Goal: Information Seeking & Learning: Learn about a topic

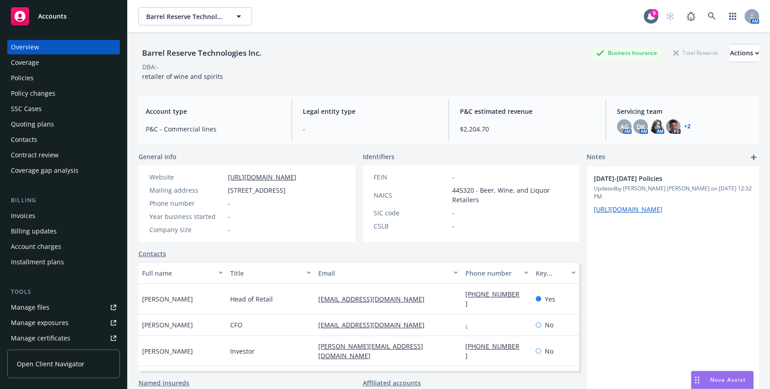
click at [85, 14] on div "Accounts" at bounding box center [63, 16] width 105 height 18
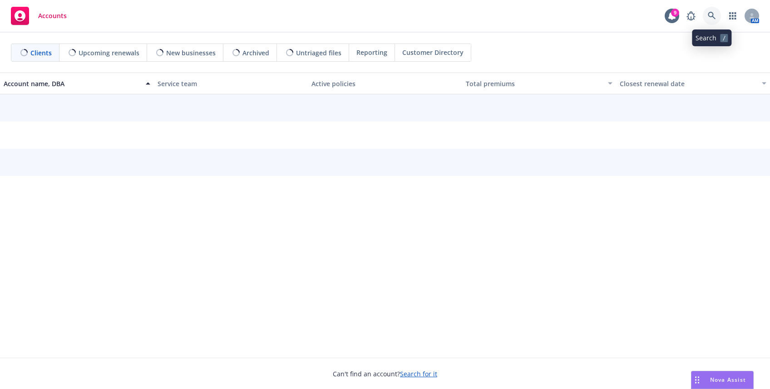
click at [714, 17] on icon at bounding box center [712, 16] width 8 height 8
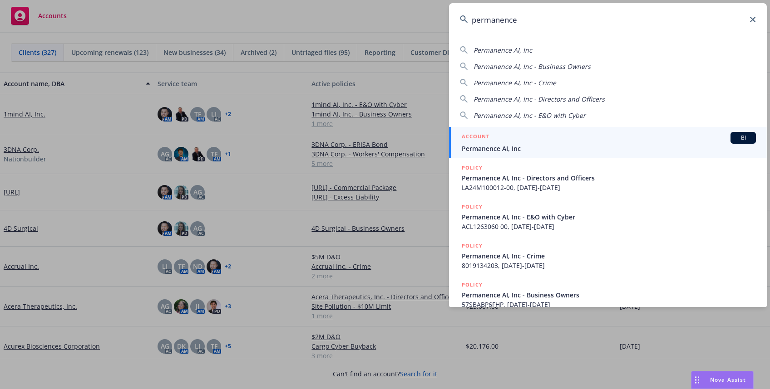
type input "permanence"
click at [525, 147] on span "Permanence AI, Inc" at bounding box center [609, 149] width 294 height 10
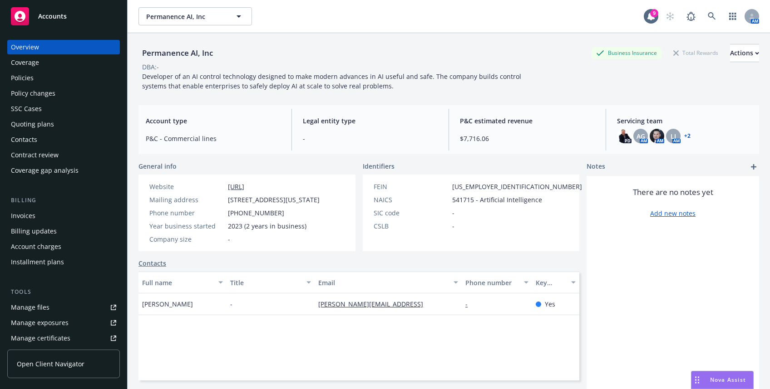
click at [38, 80] on div "Policies" at bounding box center [63, 78] width 105 height 15
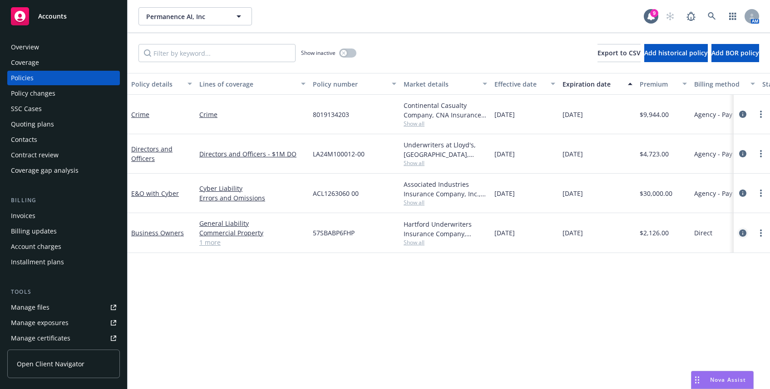
click at [739, 230] on icon "circleInformation" at bounding box center [742, 233] width 7 height 7
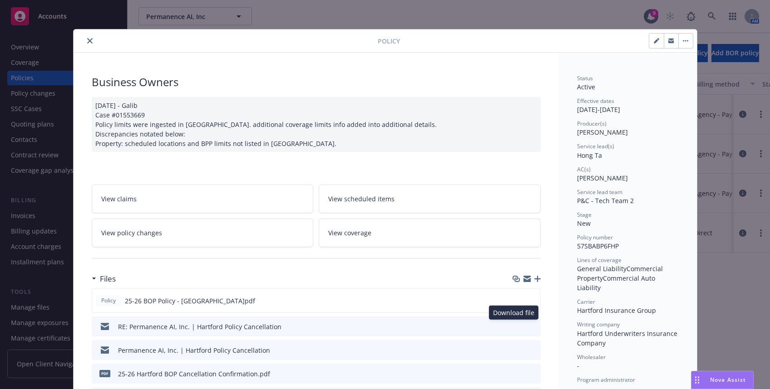
click at [514, 325] on icon "download file" at bounding box center [517, 325] width 6 height 5
click at [87, 42] on icon "close" at bounding box center [89, 40] width 5 height 5
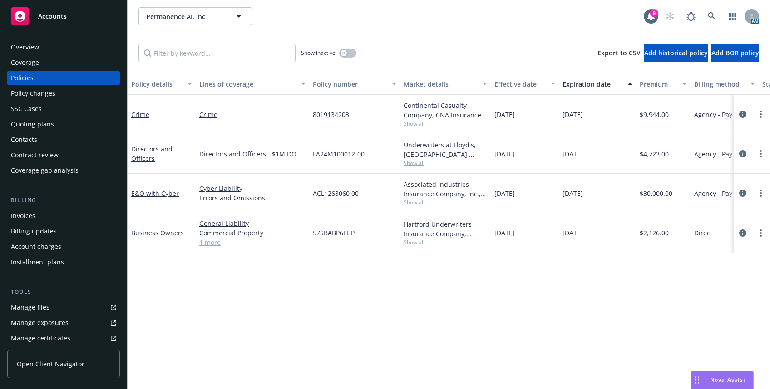
click at [73, 44] on div "Overview" at bounding box center [63, 47] width 105 height 15
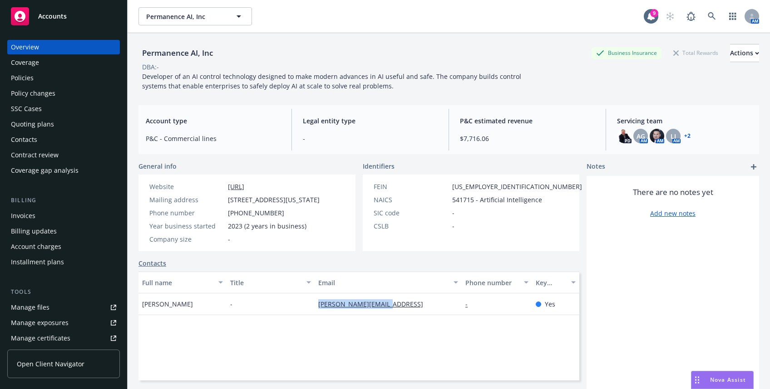
drag, startPoint x: 311, startPoint y: 309, endPoint x: 386, endPoint y: 316, distance: 75.7
click at [386, 316] on div "Full name Title Email Phone number Key contact Joseph Hackman - [EMAIL_ADDRESS]…" at bounding box center [358, 326] width 441 height 109
copy link "[PERSON_NAME][EMAIL_ADDRESS]"
click at [63, 79] on div "Policies" at bounding box center [63, 78] width 105 height 15
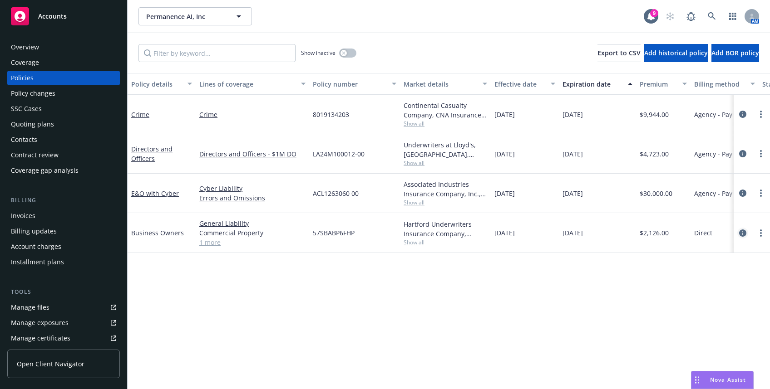
click at [739, 233] on icon "circleInformation" at bounding box center [742, 233] width 7 height 7
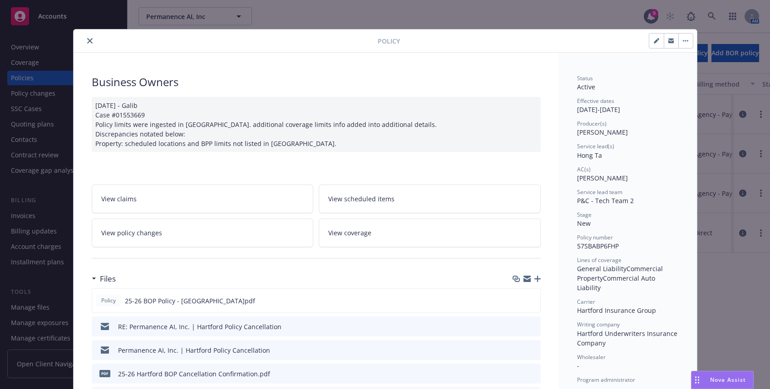
scroll to position [27, 0]
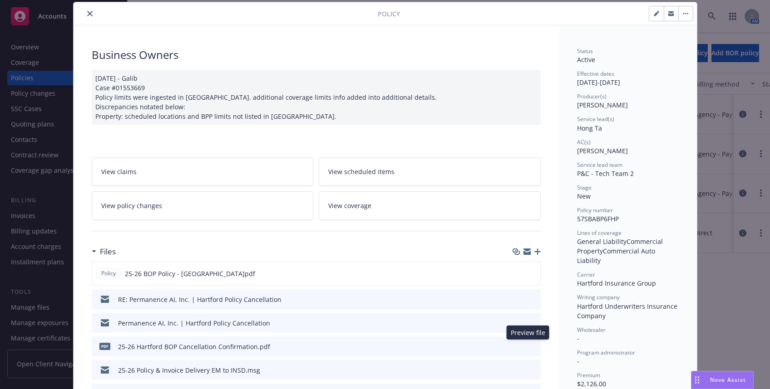
click at [528, 344] on icon "preview file" at bounding box center [532, 346] width 8 height 6
click at [514, 345] on icon "download file" at bounding box center [517, 345] width 6 height 5
click at [668, 11] on icon "button" at bounding box center [670, 12] width 5 height 2
click at [84, 13] on button "close" at bounding box center [89, 13] width 11 height 11
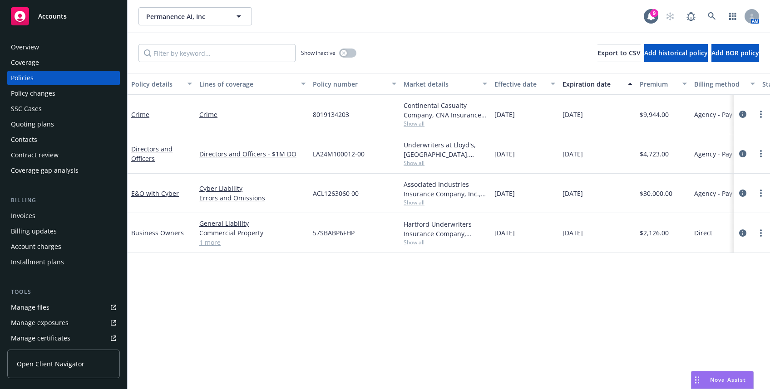
click at [49, 39] on div "Overview Coverage Policies Policy changes SSC Cases Quoting plans Contacts Cont…" at bounding box center [63, 209] width 127 height 360
click at [43, 52] on div "Overview" at bounding box center [63, 47] width 105 height 15
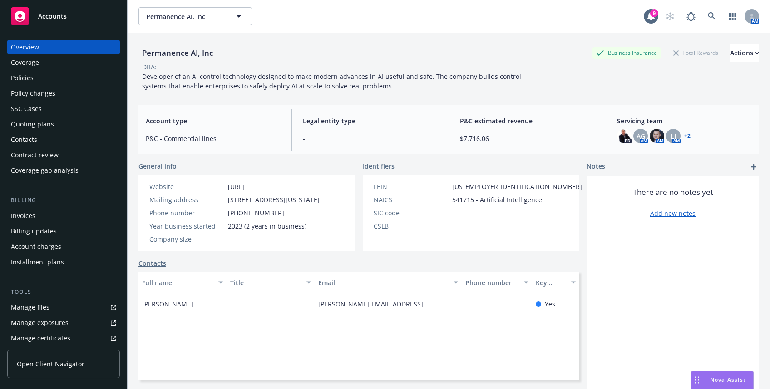
click at [57, 22] on div "Accounts" at bounding box center [63, 16] width 105 height 18
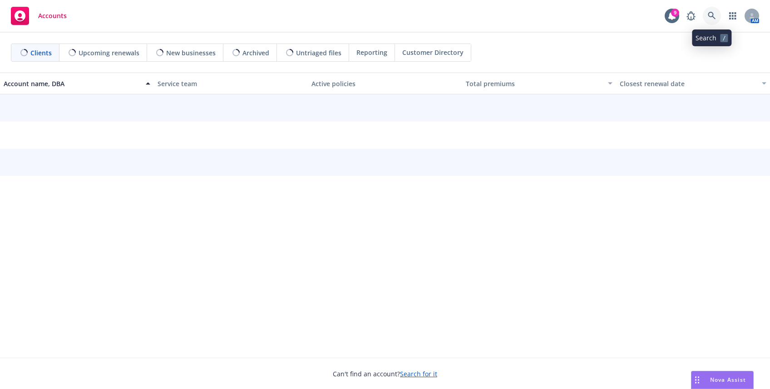
click at [714, 20] on link at bounding box center [712, 16] width 18 height 18
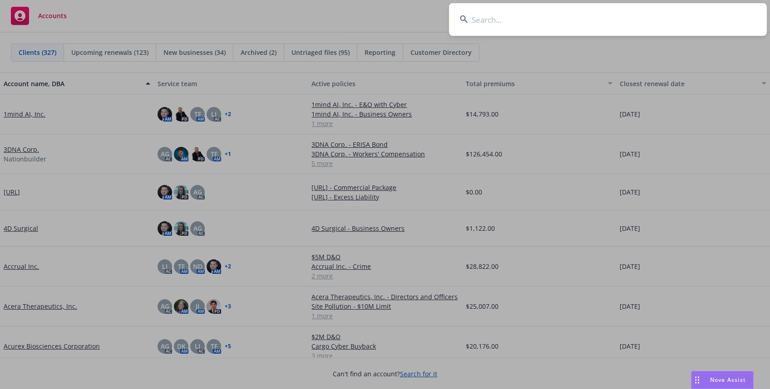
click at [708, 20] on input at bounding box center [608, 19] width 318 height 33
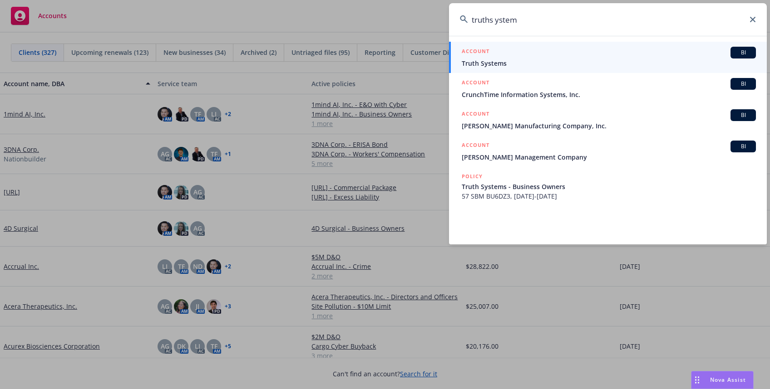
type input "truths ystem"
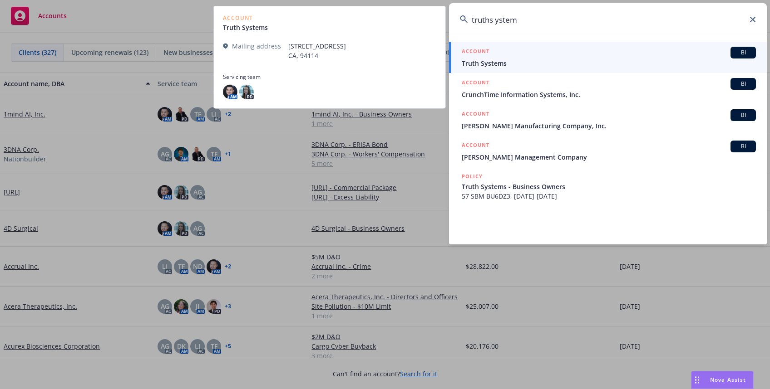
click at [547, 59] on span "Truth Systems" at bounding box center [609, 64] width 294 height 10
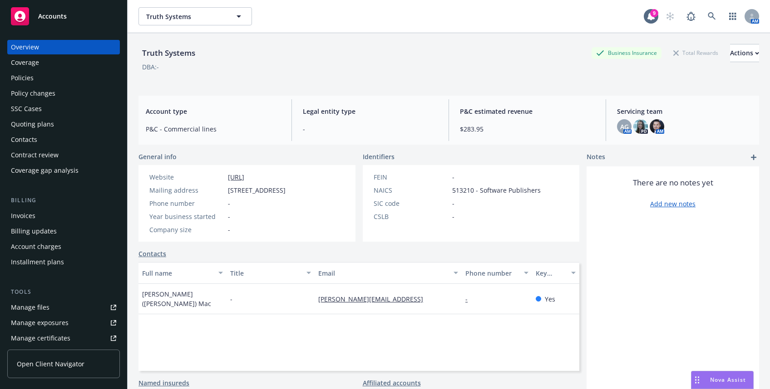
click at [55, 72] on div "Policies" at bounding box center [63, 78] width 105 height 15
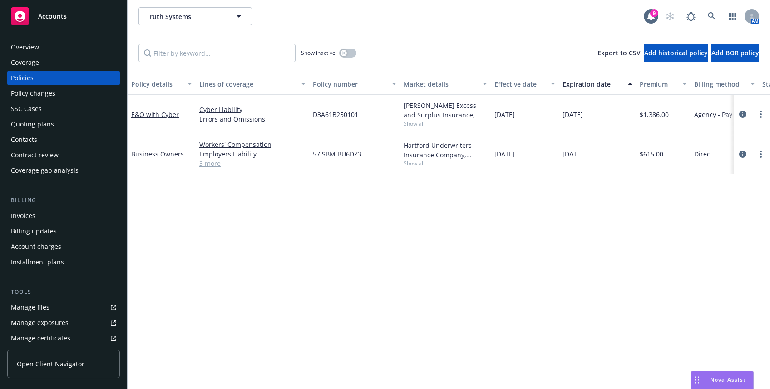
click at [94, 0] on div "Accounts" at bounding box center [63, 14] width 127 height 29
click at [89, 15] on div "Accounts" at bounding box center [63, 16] width 105 height 18
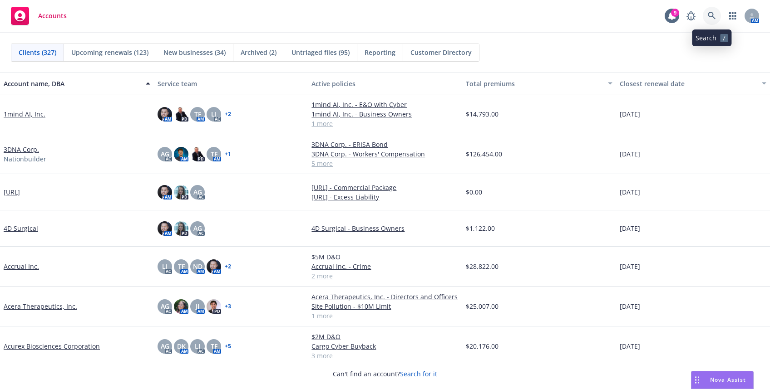
click at [716, 16] on link at bounding box center [712, 16] width 18 height 18
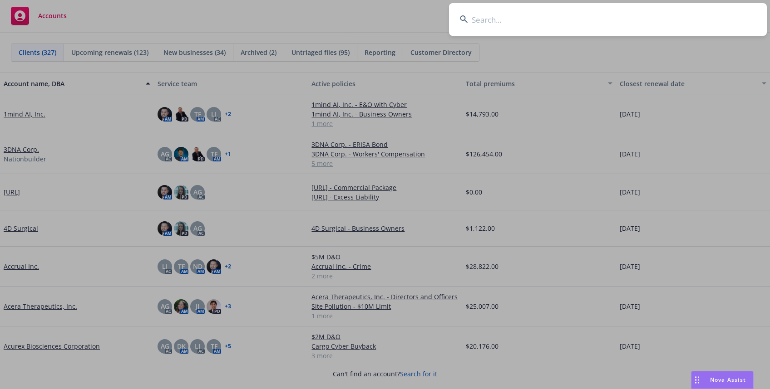
click at [693, 18] on input at bounding box center [608, 19] width 318 height 33
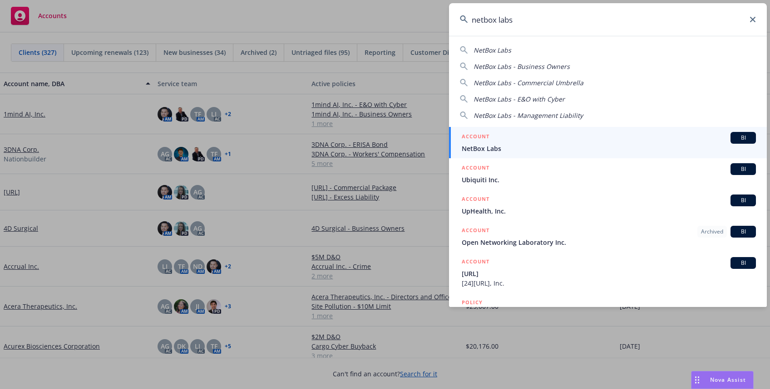
type input "netbox labs"
click at [536, 139] on div "ACCOUNT BI" at bounding box center [609, 138] width 294 height 12
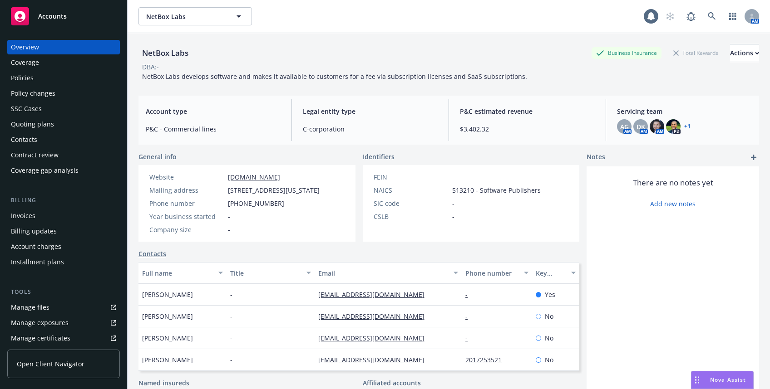
click at [48, 73] on div "Policies" at bounding box center [63, 78] width 105 height 15
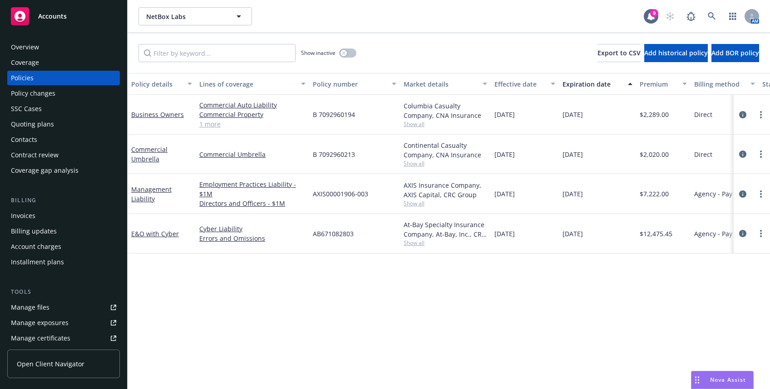
click at [45, 86] on div "Policy changes" at bounding box center [33, 93] width 44 height 15
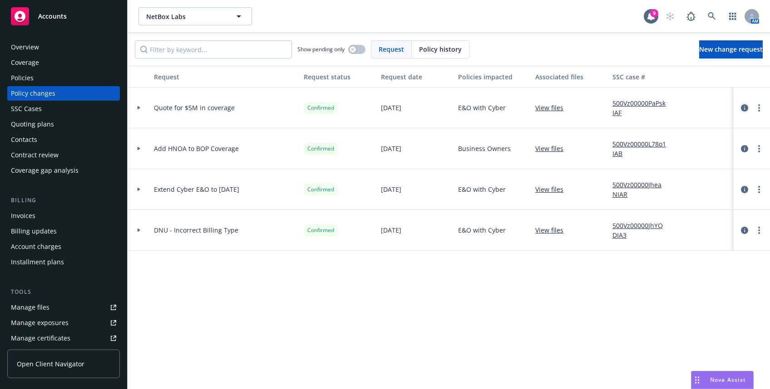
click at [741, 108] on icon "circleInformation" at bounding box center [744, 107] width 7 height 7
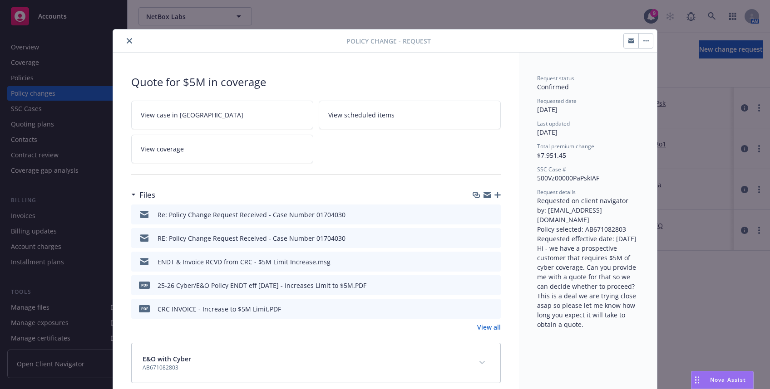
scroll to position [13, 0]
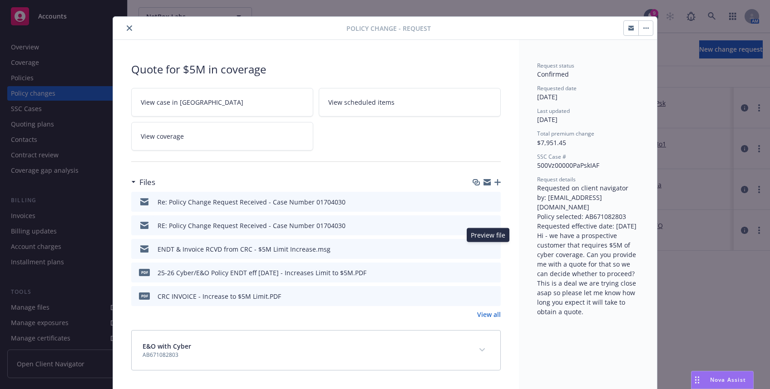
click at [488, 248] on icon "preview file" at bounding box center [492, 249] width 8 height 6
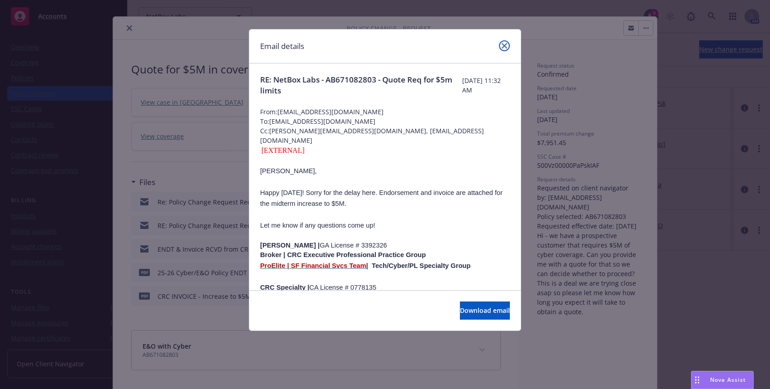
click at [502, 41] on link "close" at bounding box center [504, 45] width 11 height 11
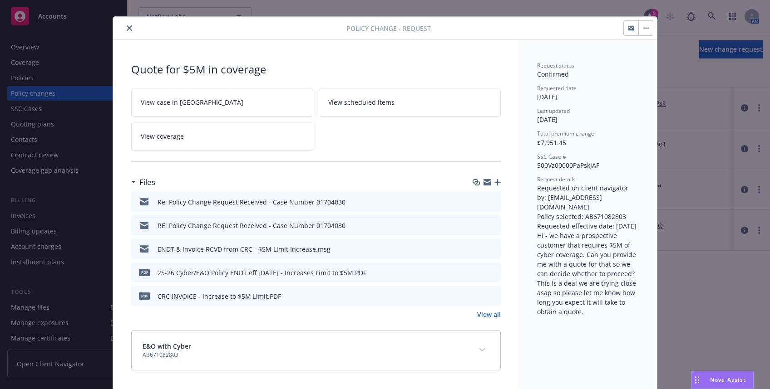
click at [127, 30] on icon "close" at bounding box center [129, 27] width 5 height 5
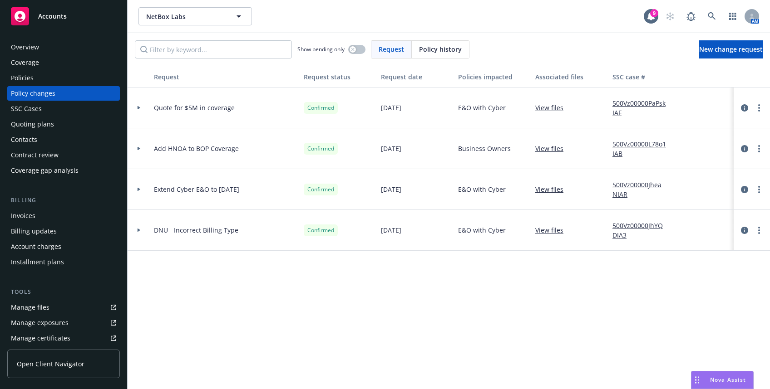
click at [65, 216] on div "Invoices" at bounding box center [63, 216] width 105 height 15
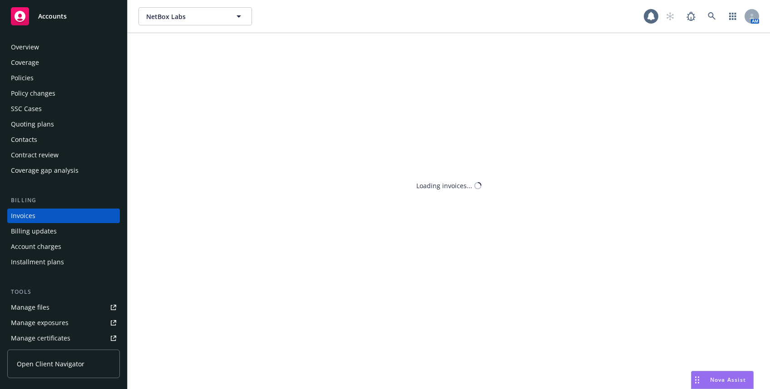
scroll to position [6, 0]
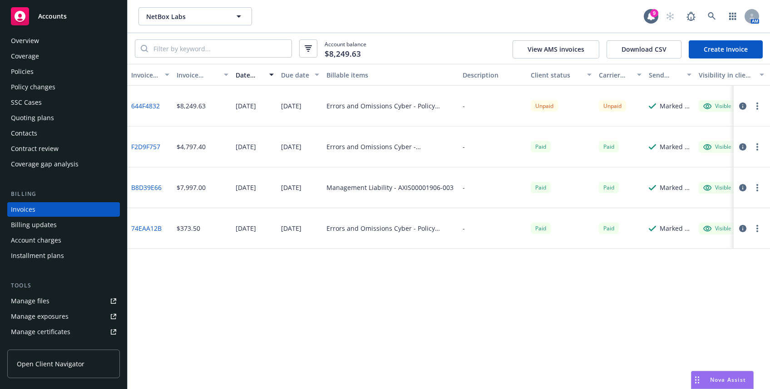
click at [41, 83] on div "Policy changes" at bounding box center [33, 87] width 44 height 15
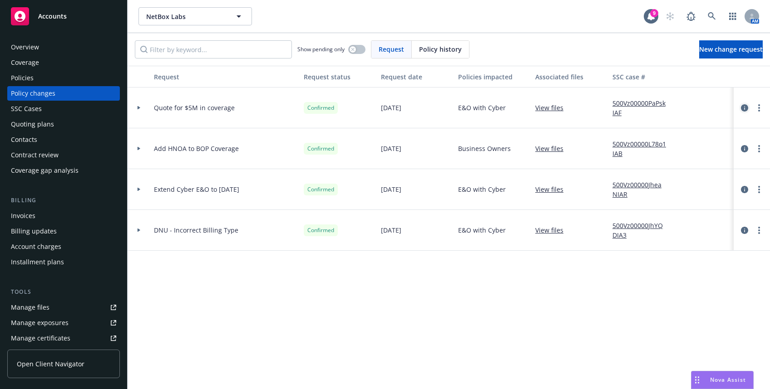
click at [741, 108] on icon "circleInformation" at bounding box center [744, 107] width 7 height 7
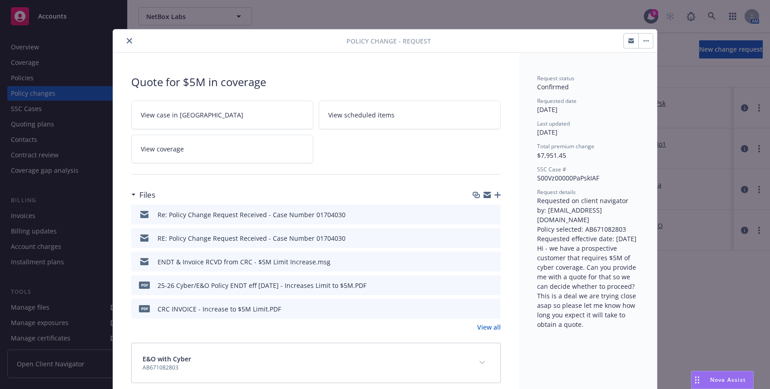
scroll to position [13, 0]
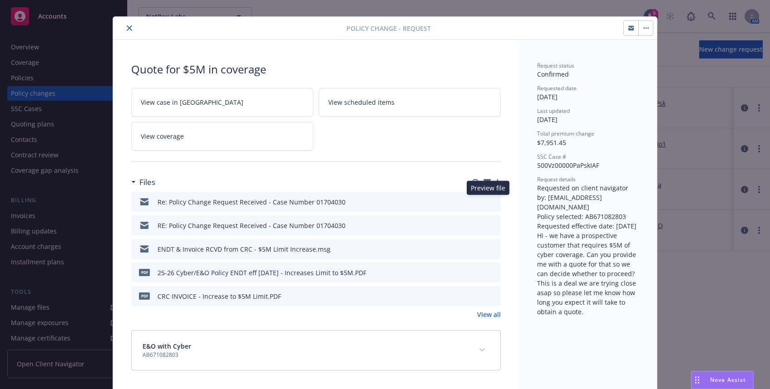
click at [491, 200] on icon "preview file" at bounding box center [492, 201] width 8 height 6
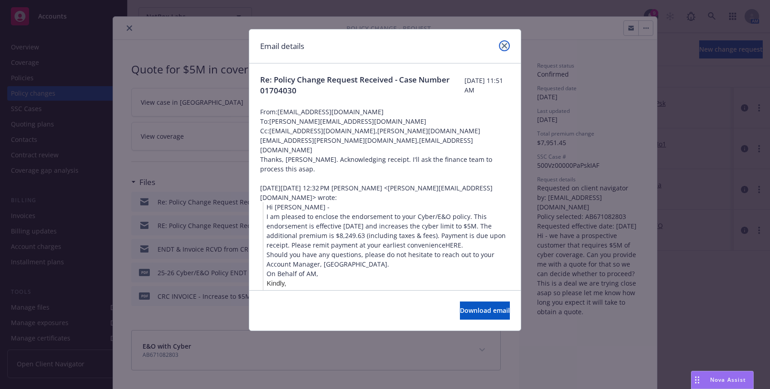
click at [503, 47] on icon "close" at bounding box center [504, 45] width 5 height 5
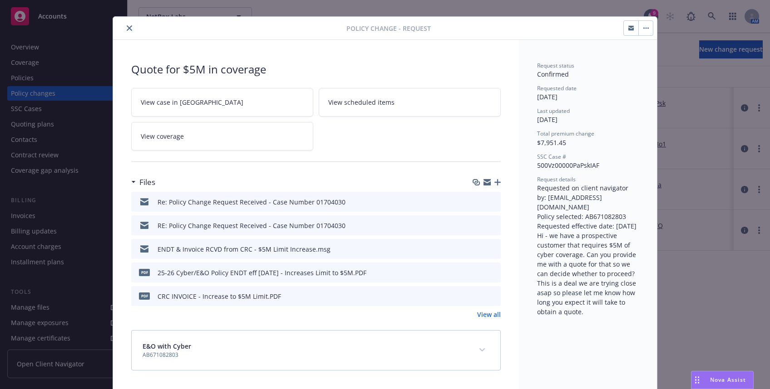
click at [127, 28] on icon "close" at bounding box center [129, 27] width 5 height 5
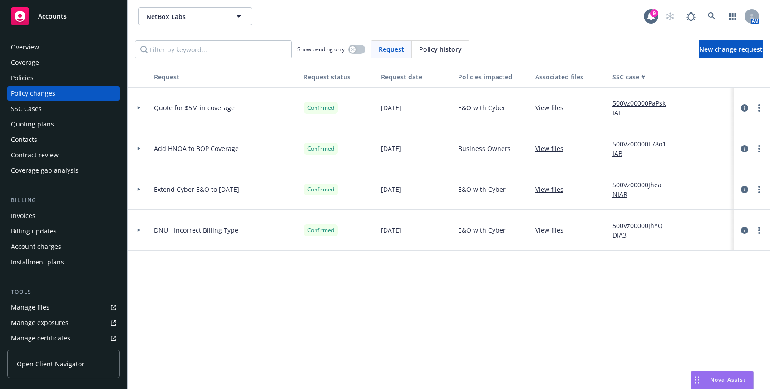
click at [59, 19] on span "Accounts" at bounding box center [52, 16] width 29 height 7
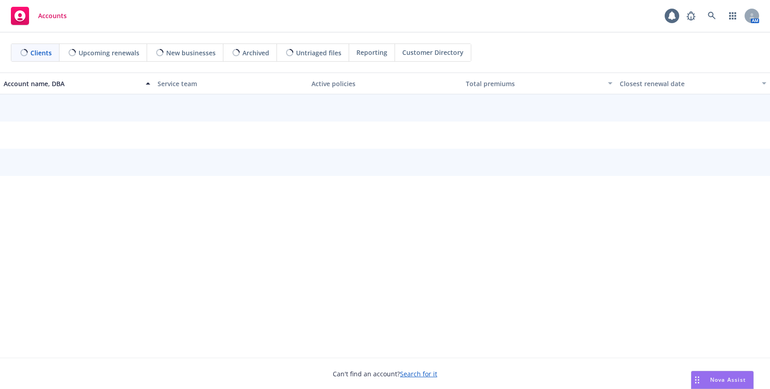
click at [708, 25] on div "Accounts AM" at bounding box center [385, 16] width 770 height 33
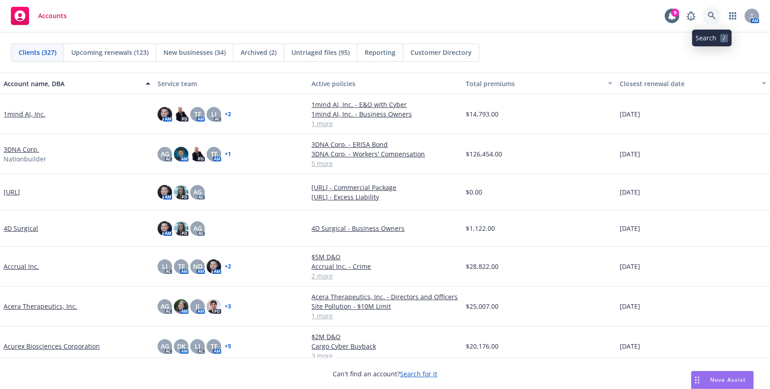
click at [714, 10] on link at bounding box center [712, 16] width 18 height 18
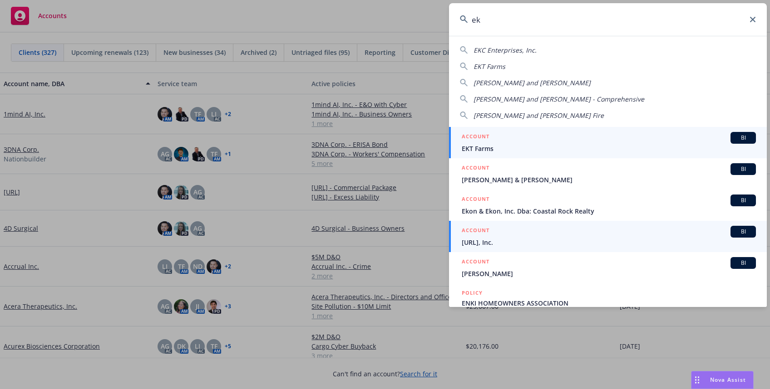
type input "ek"
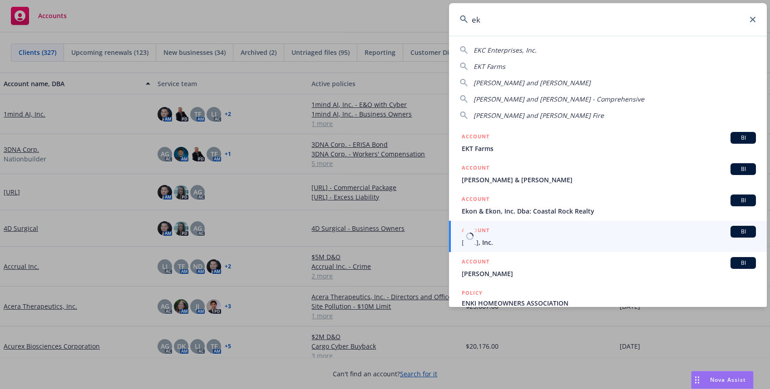
click at [615, 241] on span "[URL], Inc." at bounding box center [609, 243] width 294 height 10
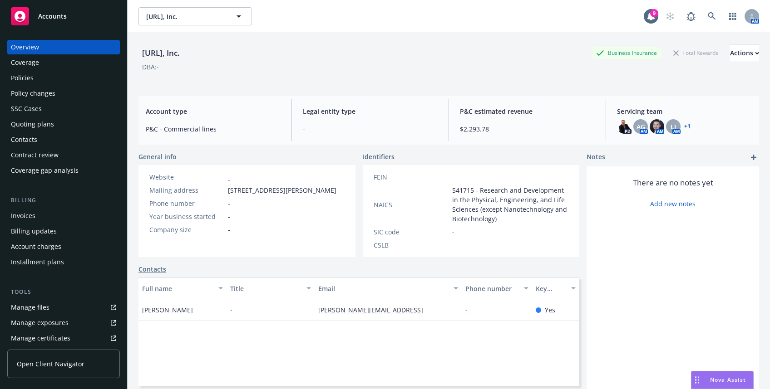
click at [37, 73] on div "Policies" at bounding box center [63, 78] width 105 height 15
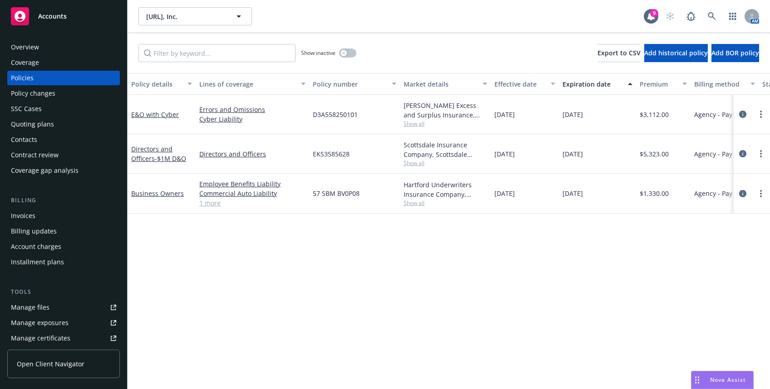
click at [739, 114] on icon "circleInformation" at bounding box center [742, 114] width 7 height 7
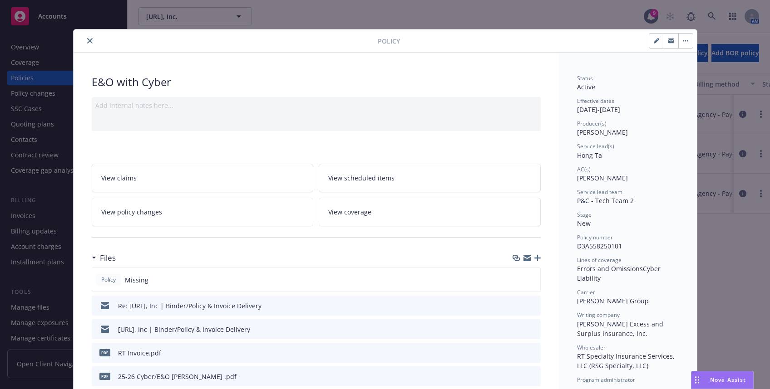
click at [91, 38] on div at bounding box center [227, 40] width 300 height 11
click at [87, 39] on icon "close" at bounding box center [89, 40] width 5 height 5
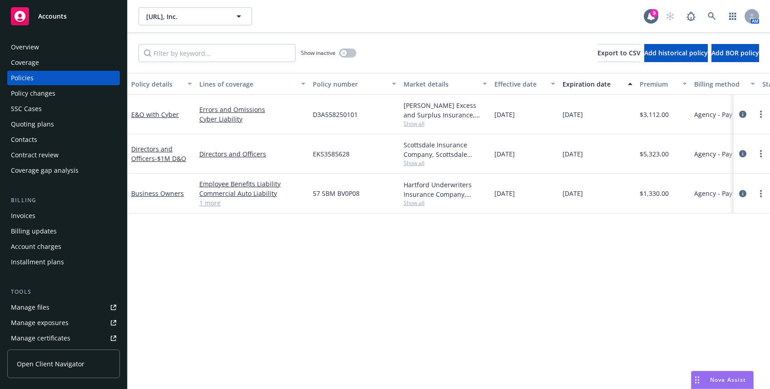
click at [64, 20] on div "Accounts" at bounding box center [63, 16] width 105 height 18
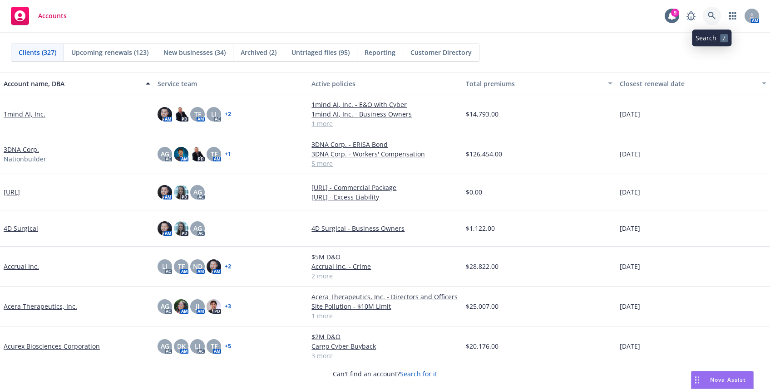
click at [707, 19] on link at bounding box center [712, 16] width 18 height 18
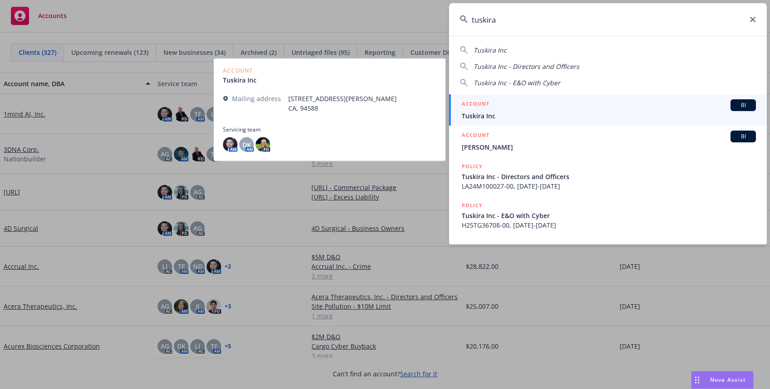
type input "tuskira"
click at [544, 110] on div "ACCOUNT BI" at bounding box center [609, 105] width 294 height 12
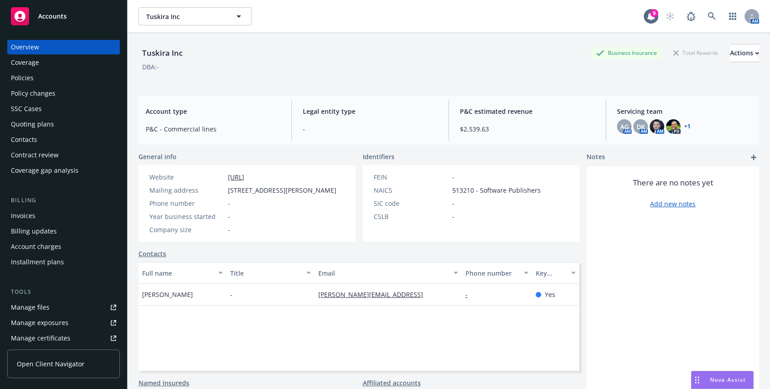
click at [49, 78] on div "Policies" at bounding box center [63, 78] width 105 height 15
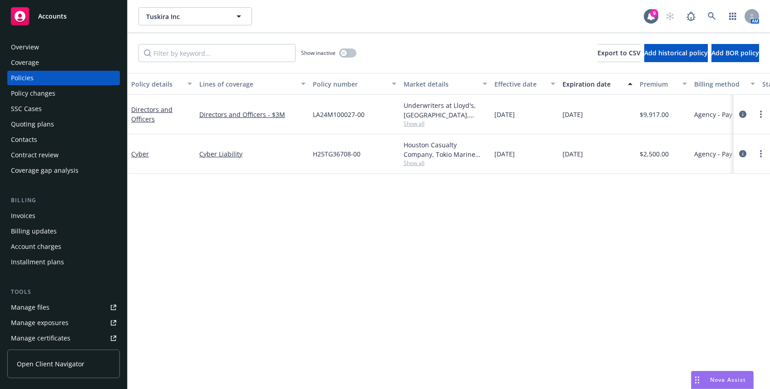
click at [73, 14] on div "Accounts" at bounding box center [63, 16] width 105 height 18
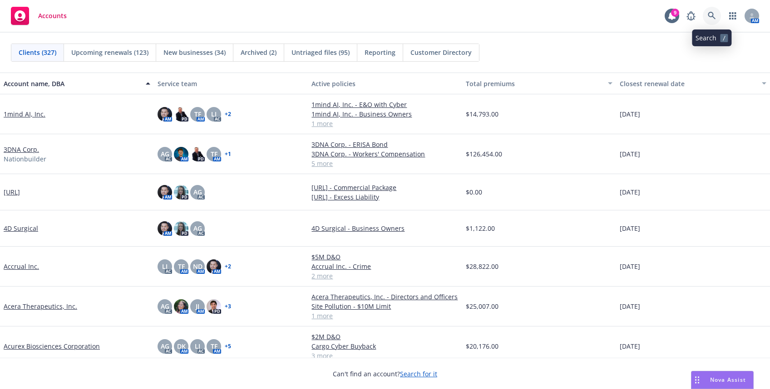
drag, startPoint x: 719, startPoint y: 22, endPoint x: 706, endPoint y: 15, distance: 15.4
click at [706, 15] on link at bounding box center [712, 16] width 18 height 18
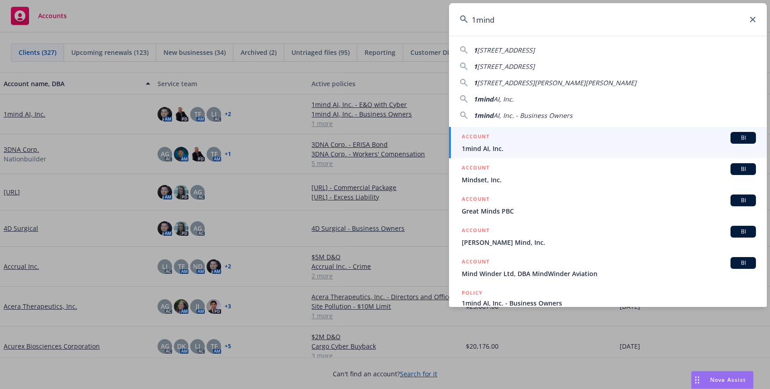
type input "1mind"
click at [513, 152] on span "1mind AI, Inc." at bounding box center [609, 149] width 294 height 10
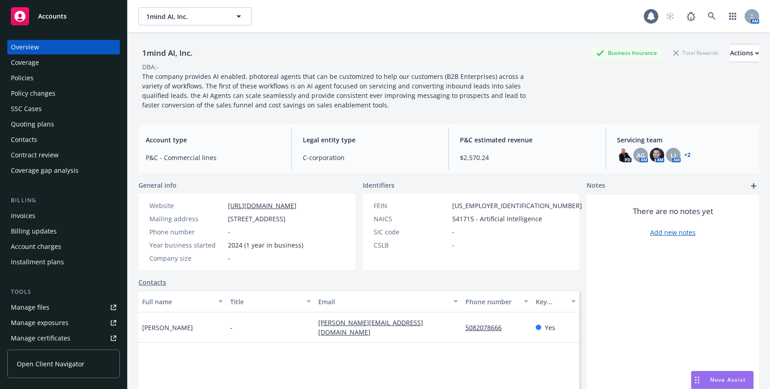
click at [37, 80] on div "Policies" at bounding box center [63, 78] width 105 height 15
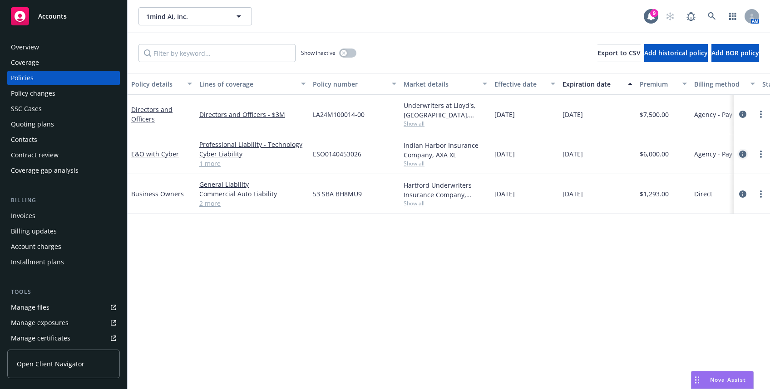
click at [739, 157] on icon "circleInformation" at bounding box center [742, 154] width 7 height 7
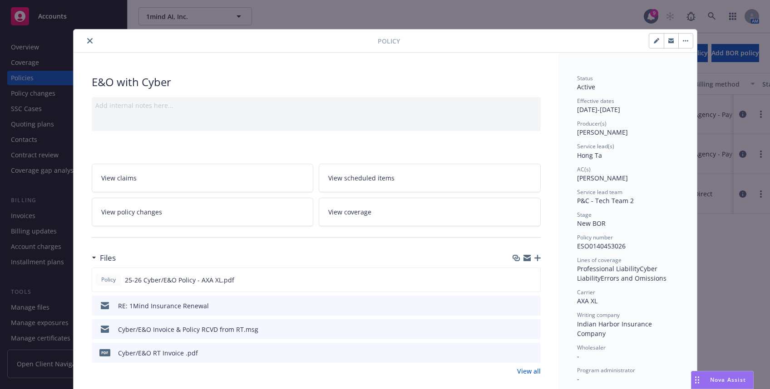
click at [528, 306] on icon "preview file" at bounding box center [532, 305] width 8 height 6
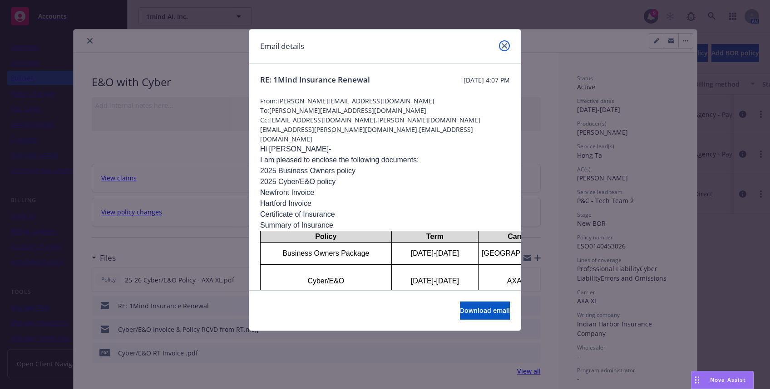
click at [505, 42] on link "close" at bounding box center [504, 45] width 11 height 11
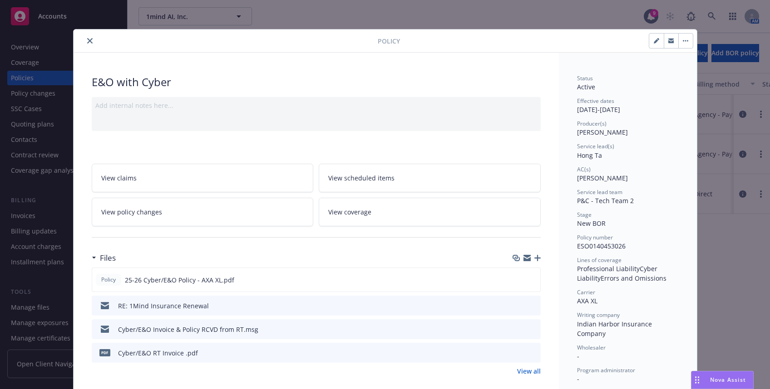
click at [86, 44] on button "close" at bounding box center [89, 40] width 11 height 11
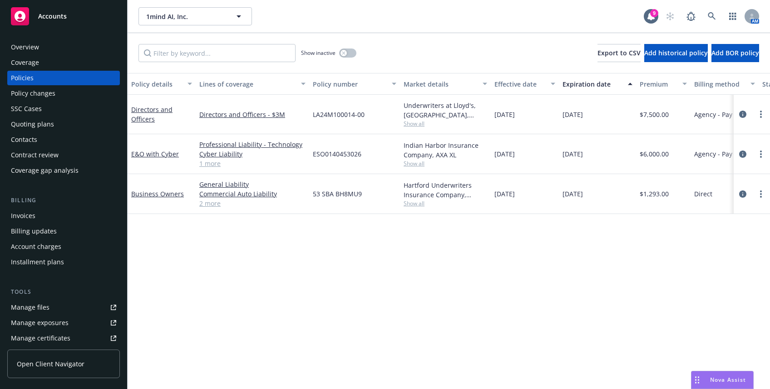
click at [84, 16] on div "Accounts" at bounding box center [63, 16] width 105 height 18
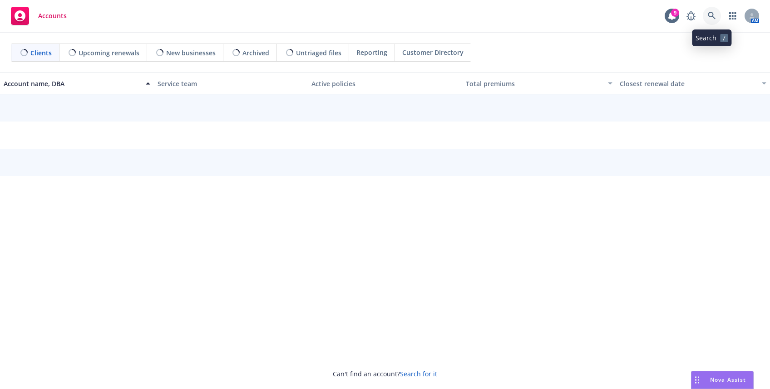
click at [714, 13] on icon at bounding box center [712, 16] width 8 height 8
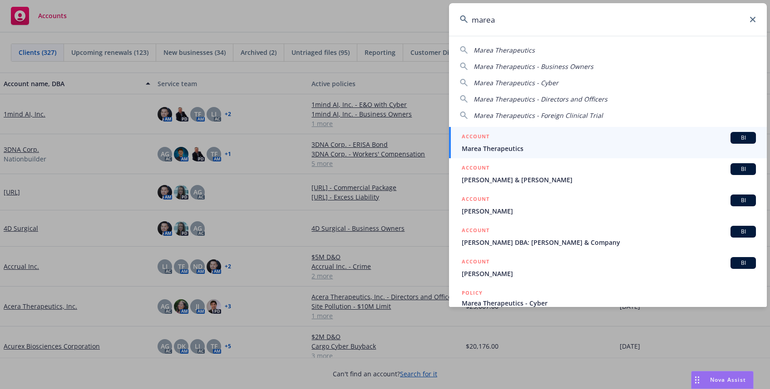
type input "marea"
click at [512, 148] on span "Marea Therapeutics" at bounding box center [609, 149] width 294 height 10
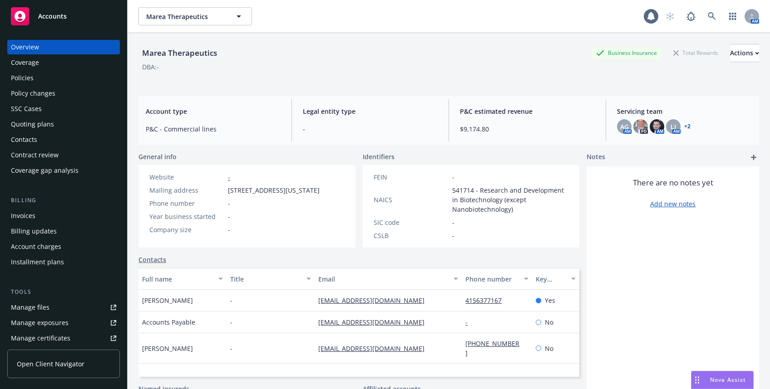
click at [54, 76] on div "Policies" at bounding box center [63, 78] width 105 height 15
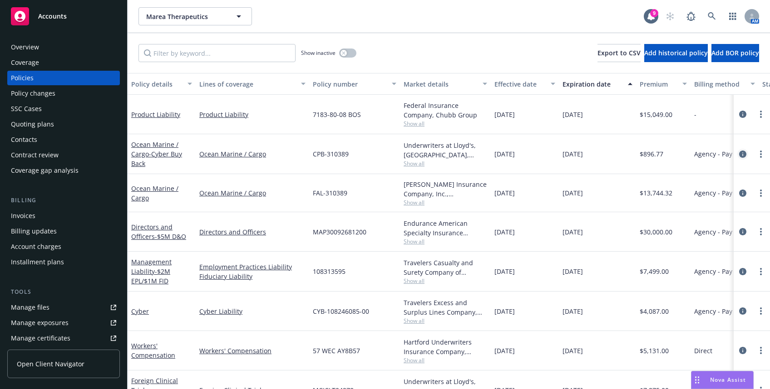
click at [737, 154] on link "circleInformation" at bounding box center [742, 154] width 11 height 11
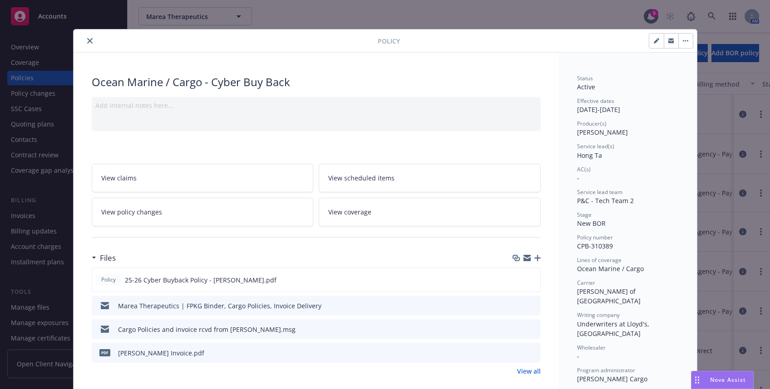
click at [528, 304] on icon "preview file" at bounding box center [532, 305] width 8 height 6
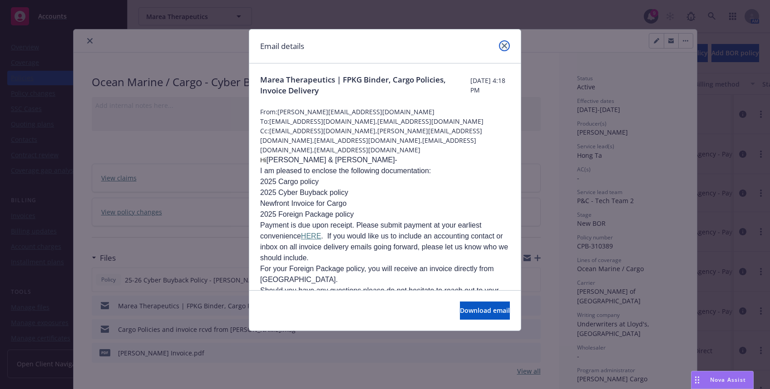
click at [503, 48] on icon "close" at bounding box center [504, 45] width 5 height 5
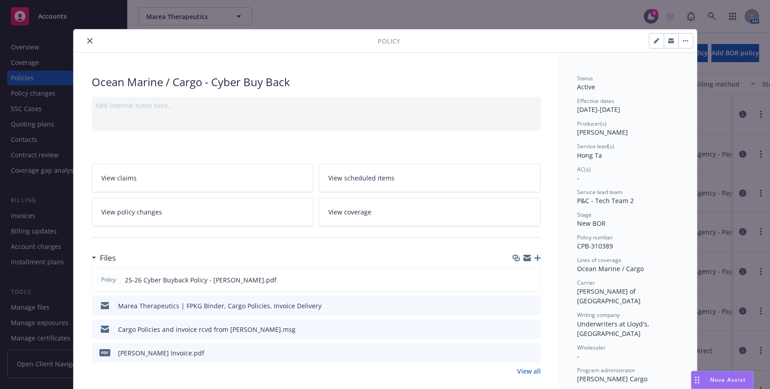
click at [87, 40] on icon "close" at bounding box center [89, 40] width 5 height 5
